Goal: Transaction & Acquisition: Purchase product/service

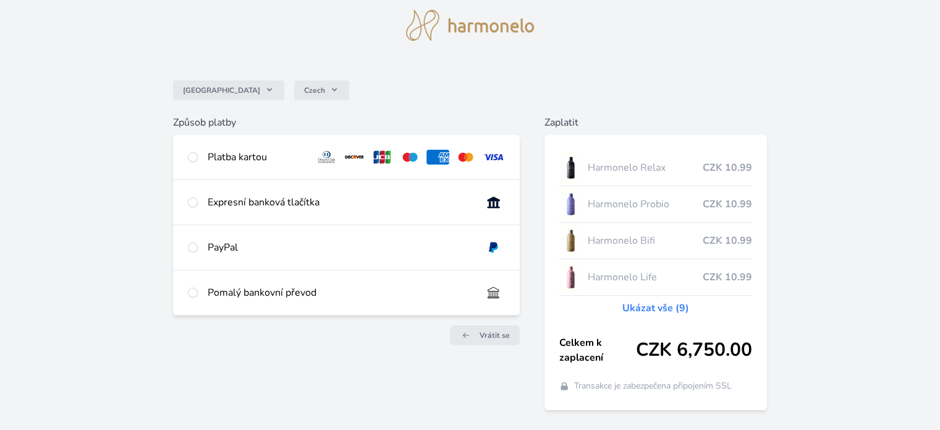
scroll to position [74, 0]
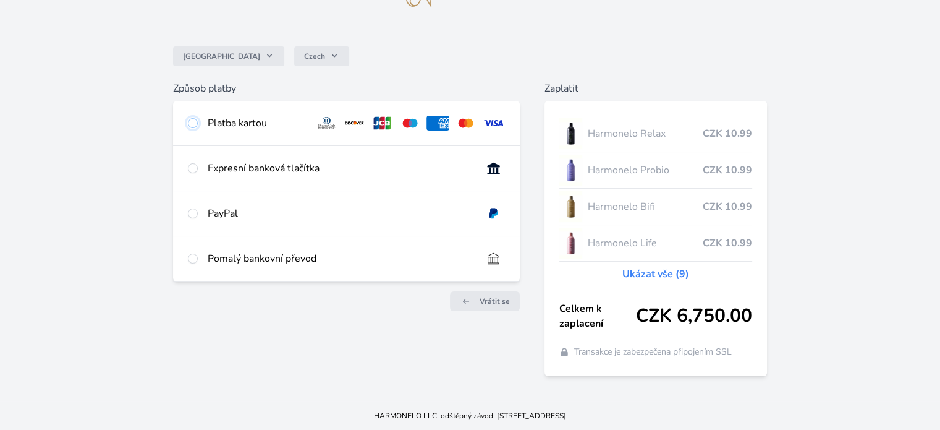
click at [190, 121] on input "radio" at bounding box center [193, 123] width 10 height 10
radio input "true"
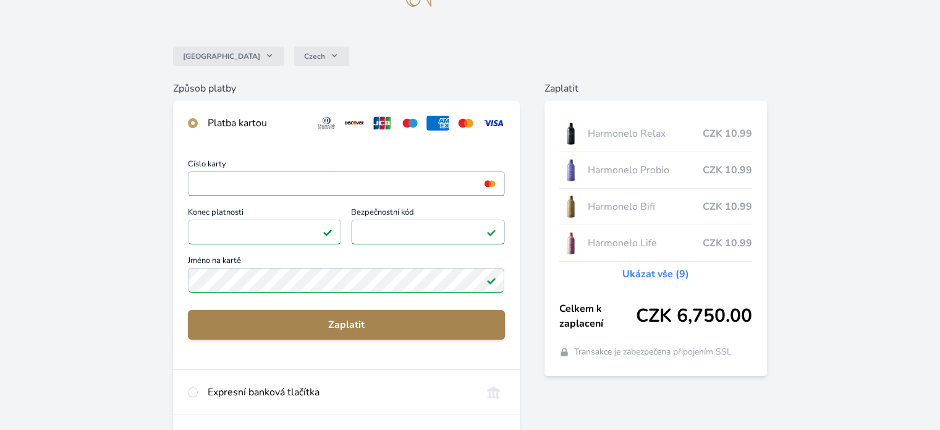
click at [363, 332] on button "Zaplatit" at bounding box center [346, 325] width 316 height 30
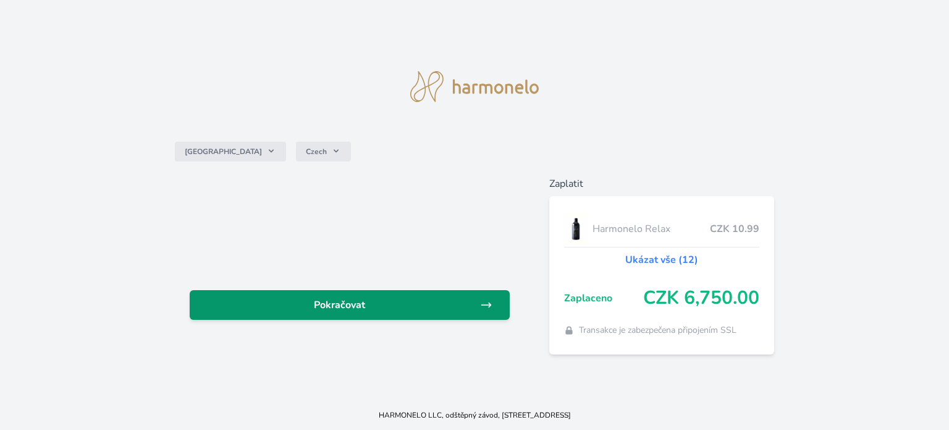
click at [387, 310] on span "Pokračovat" at bounding box center [340, 304] width 281 height 15
